Goal: Book appointment/travel/reservation

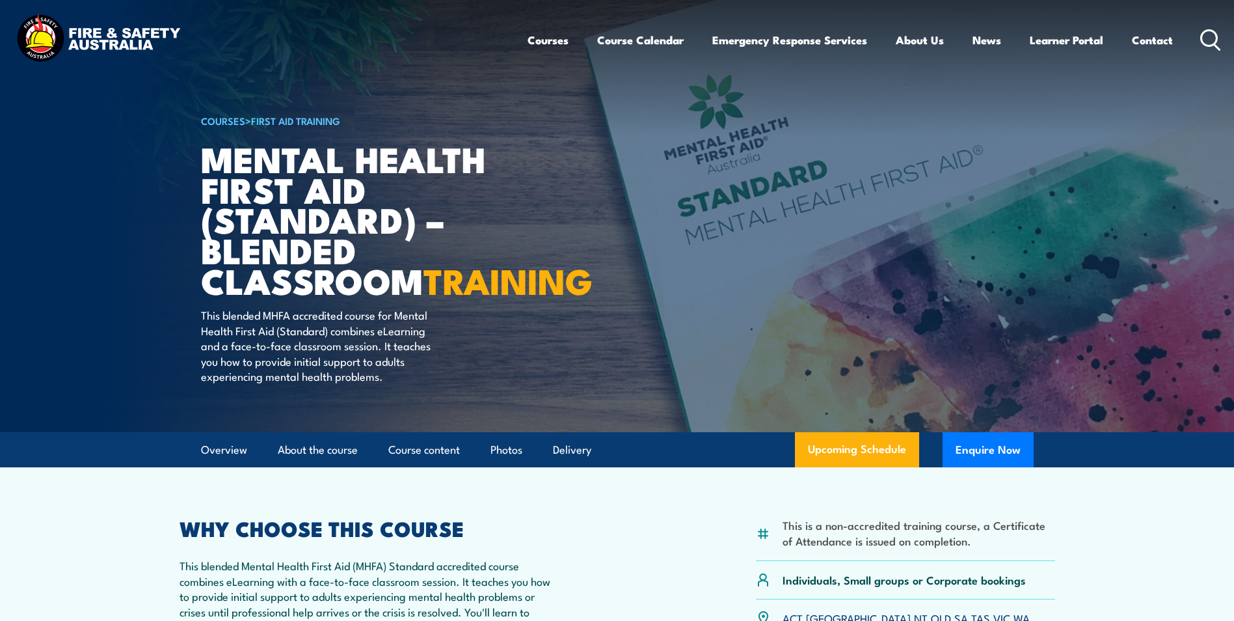
scroll to position [325, 0]
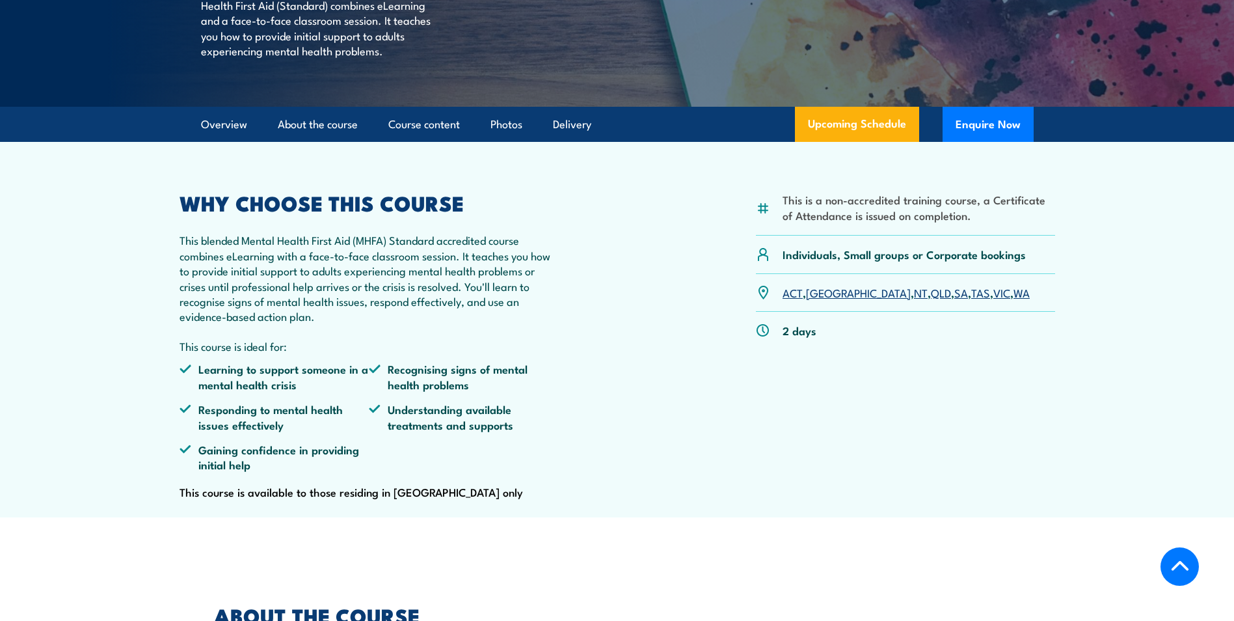
click at [994, 300] on link "VIC" at bounding box center [1002, 292] width 17 height 16
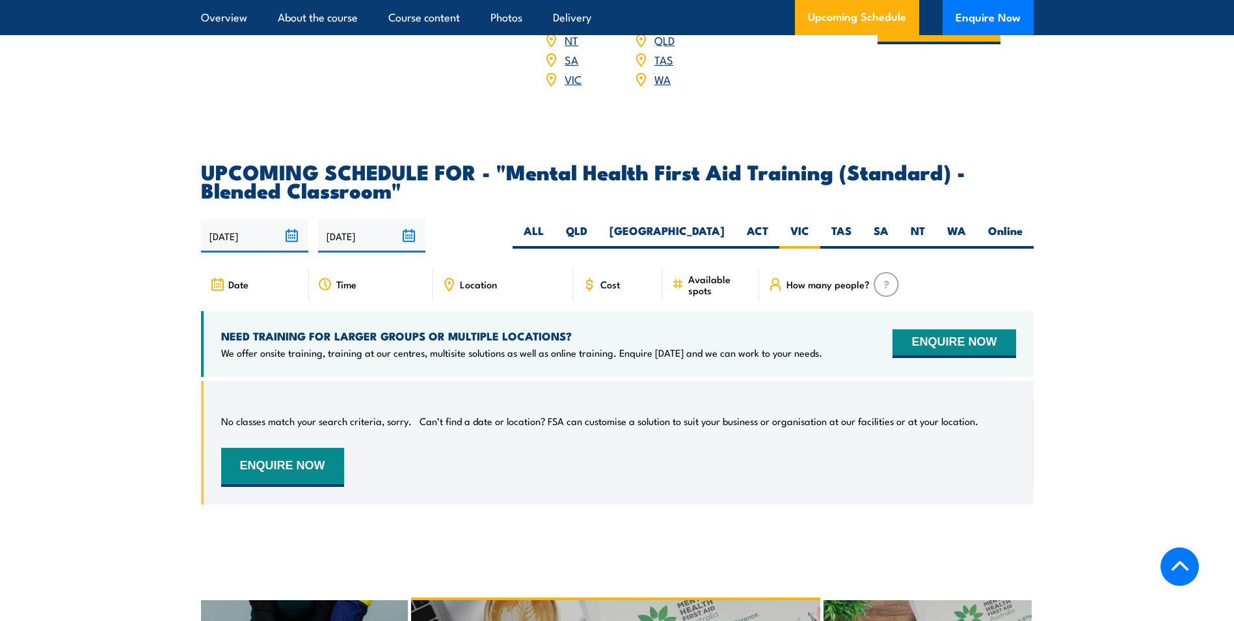
scroll to position [2387, 0]
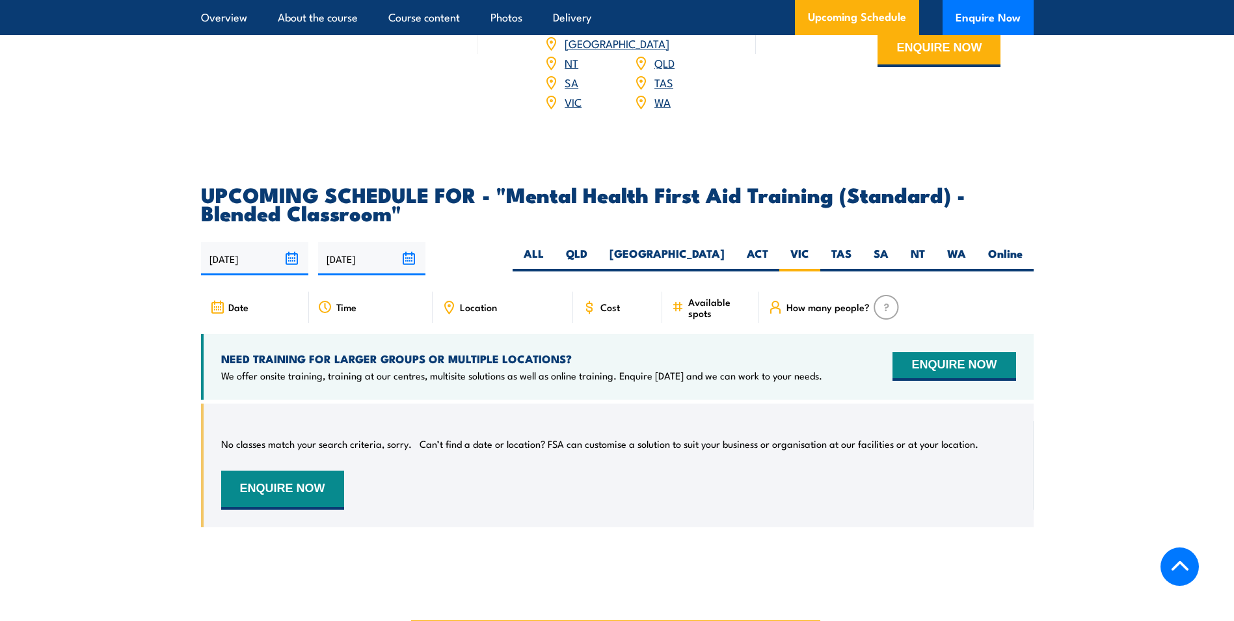
click at [474, 312] on span "Location" at bounding box center [478, 306] width 37 height 11
click at [241, 312] on span "Date" at bounding box center [238, 306] width 20 height 11
click at [291, 271] on input "[DATE]" at bounding box center [254, 258] width 107 height 33
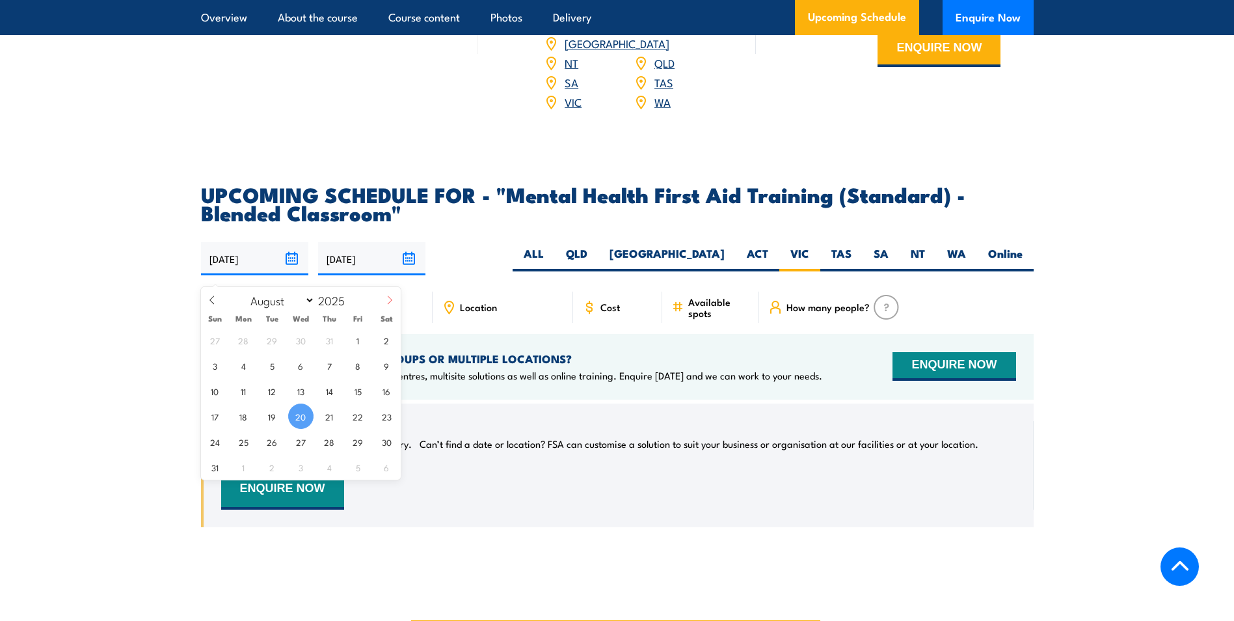
click at [392, 303] on icon at bounding box center [389, 299] width 9 height 9
select select "8"
click at [243, 345] on span "1" at bounding box center [243, 339] width 25 height 25
type input "[DATE]"
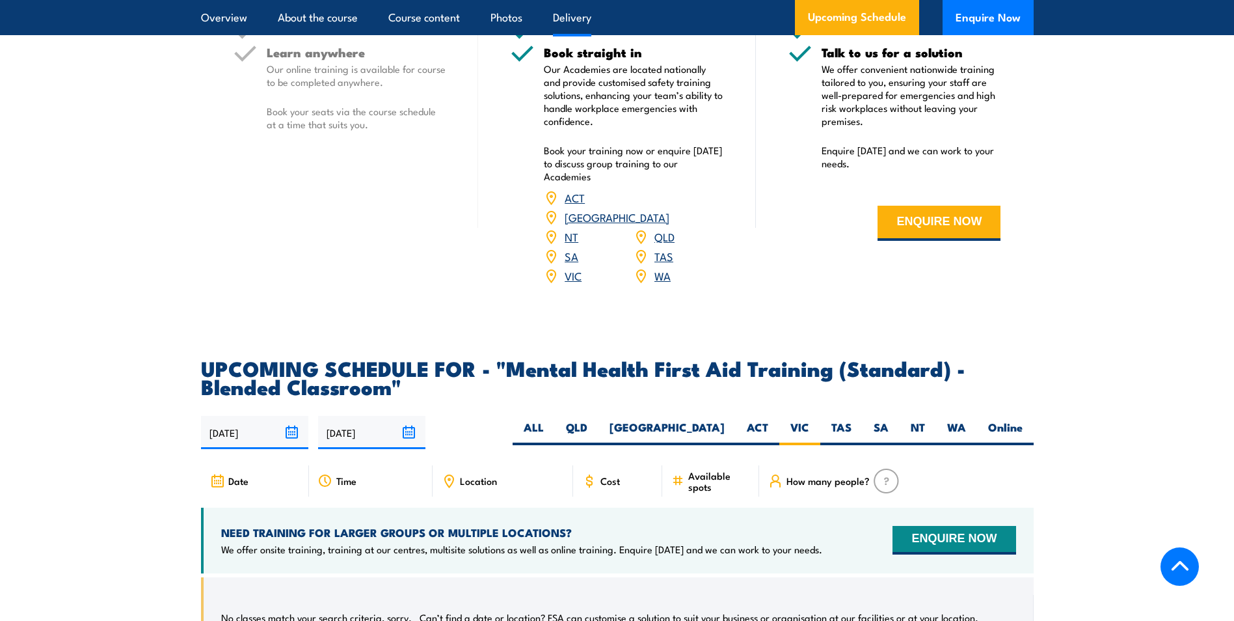
scroll to position [2387, 0]
